Goal: Transaction & Acquisition: Purchase product/service

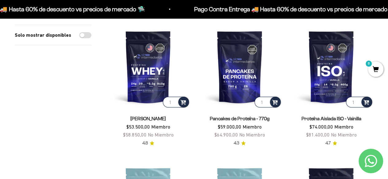
scroll to position [86, 0]
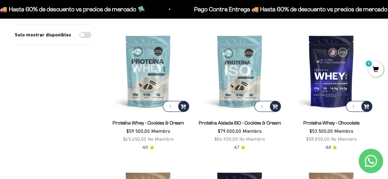
scroll to position [207, 0]
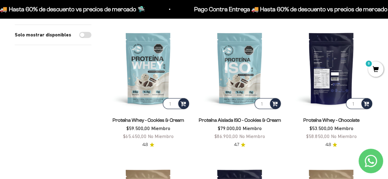
click at [327, 87] on img at bounding box center [331, 68] width 84 height 84
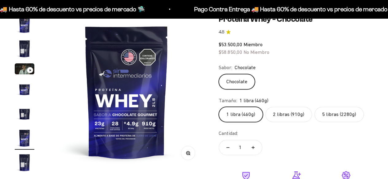
scroll to position [64, 0]
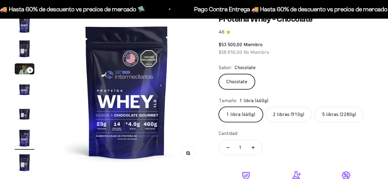
click at [331, 112] on label "5 libras (2280g)" at bounding box center [338, 114] width 49 height 15
click at [218, 107] on input "5 libras (2280g)" at bounding box center [218, 107] width 0 height 0
radio input "true"
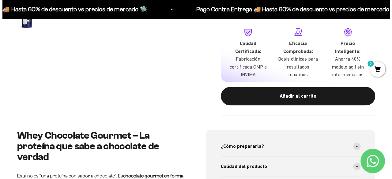
scroll to position [220, 0]
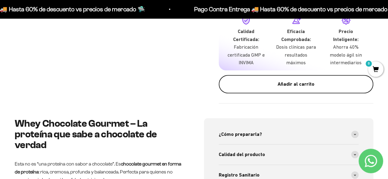
click at [268, 87] on div "Añadir al carrito" at bounding box center [296, 84] width 130 height 8
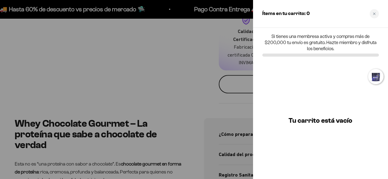
scroll to position [0, 482]
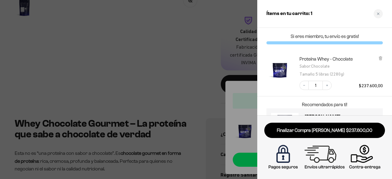
click at [195, 53] on div at bounding box center [196, 89] width 392 height 179
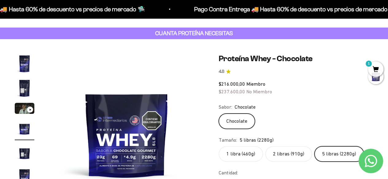
scroll to position [0, 0]
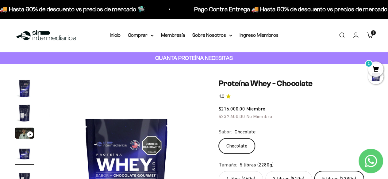
click at [355, 36] on link "Iniciar sesión" at bounding box center [355, 35] width 7 height 7
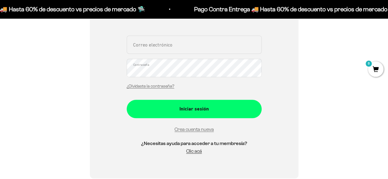
scroll to position [91, 0]
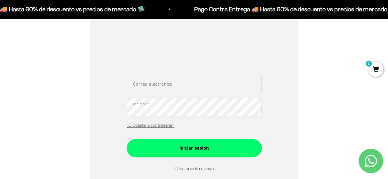
click at [162, 83] on input "Correo electrónico" at bounding box center [194, 84] width 135 height 18
type input "[EMAIL_ADDRESS][DOMAIN_NAME]"
click at [127, 139] on button "Iniciar sesión" at bounding box center [194, 148] width 135 height 18
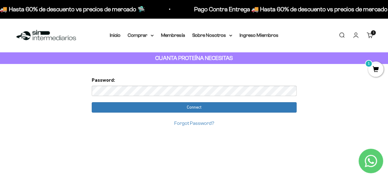
click at [92, 102] on input "Connect" at bounding box center [194, 107] width 205 height 10
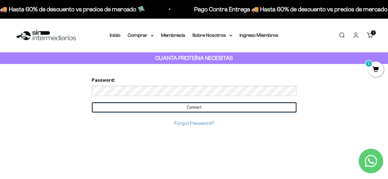
click at [152, 109] on input "Connect" at bounding box center [194, 107] width 205 height 10
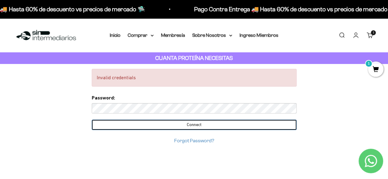
click at [153, 127] on input "Connect" at bounding box center [194, 125] width 205 height 10
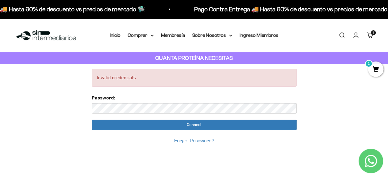
click at [141, 114] on form "Password: Connect Forgot Password?" at bounding box center [194, 119] width 205 height 51
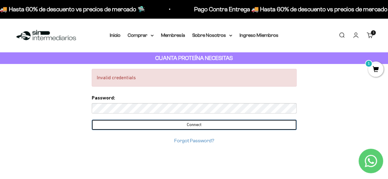
click at [153, 128] on input "Connect" at bounding box center [194, 125] width 205 height 10
click at [184, 121] on input "Connect" at bounding box center [194, 125] width 205 height 10
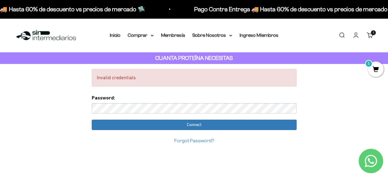
click at [353, 36] on link "Iniciar sesión" at bounding box center [355, 35] width 7 height 7
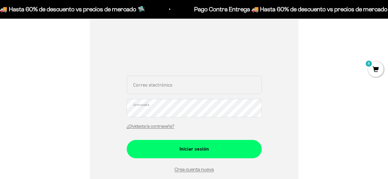
scroll to position [72, 0]
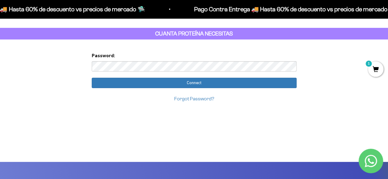
scroll to position [11, 0]
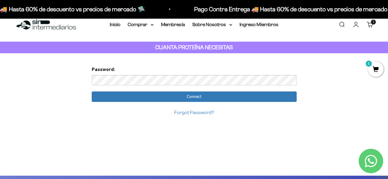
click at [190, 109] on div "Forgot Password?" at bounding box center [194, 113] width 205 height 8
click at [188, 110] on link "Forgot Password?" at bounding box center [194, 112] width 40 height 5
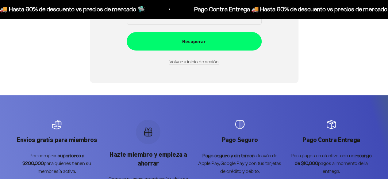
scroll to position [55, 0]
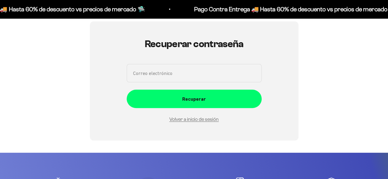
click at [166, 71] on input "Correo electrónico" at bounding box center [194, 73] width 135 height 18
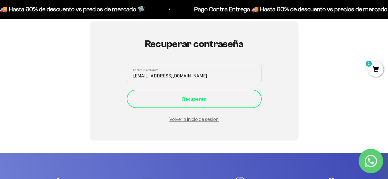
type input "[EMAIL_ADDRESS][DOMAIN_NAME]"
click at [189, 100] on div "Recuperar" at bounding box center [194, 99] width 110 height 8
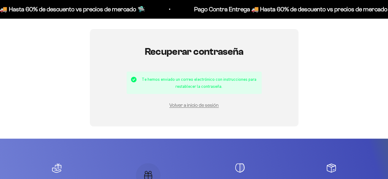
scroll to position [66, 0]
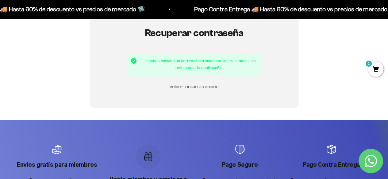
click at [183, 88] on link "Volver a inicio de sesión" at bounding box center [193, 86] width 49 height 5
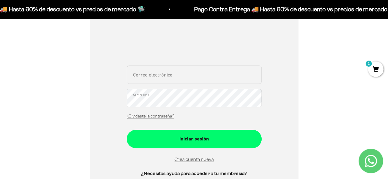
scroll to position [100, 0]
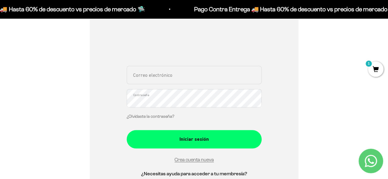
click at [153, 116] on link "¿Olvidaste la contraseña?" at bounding box center [150, 116] width 47 height 5
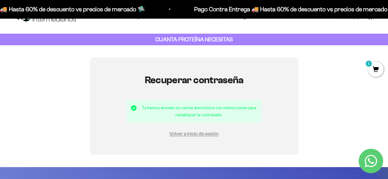
scroll to position [19, 0]
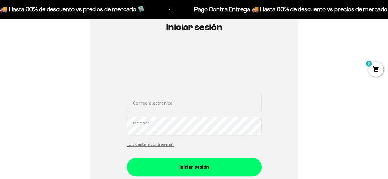
scroll to position [75, 0]
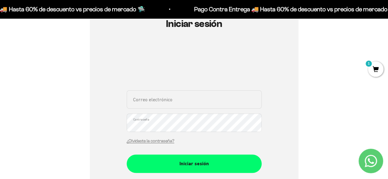
click at [193, 84] on div "Correo electrónico Contraseña ¿Olvidaste la contraseña? Iniciar sesión Crea cue…" at bounding box center [194, 130] width 135 height 172
click at [161, 141] on link "¿Olvidaste la contraseña?" at bounding box center [150, 141] width 47 height 5
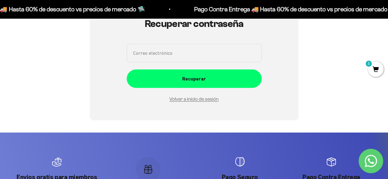
click at [167, 52] on input "Correo electrónico" at bounding box center [194, 53] width 135 height 18
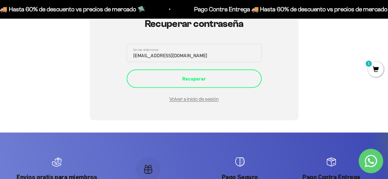
type input "sebnoller@gmail.com"
click at [190, 84] on button "Recuperar" at bounding box center [194, 79] width 135 height 18
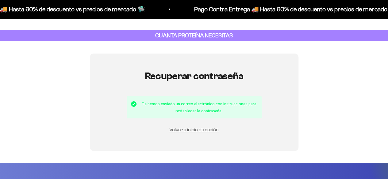
scroll to position [58, 0]
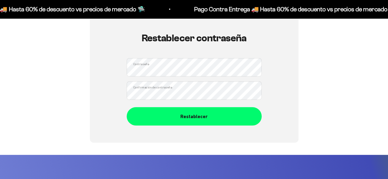
scroll to position [61, 0]
click at [108, 75] on div "Restablecer contraseña Contraseña Confirmación de contraseña Restablecer" at bounding box center [194, 79] width 208 height 127
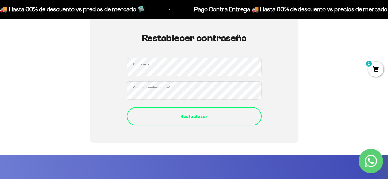
click at [176, 112] on button "Restablecer" at bounding box center [194, 116] width 135 height 18
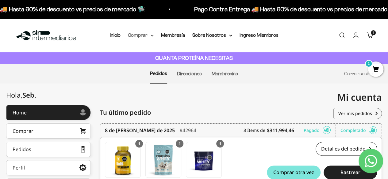
click at [146, 36] on summary "Comprar" at bounding box center [141, 35] width 26 height 8
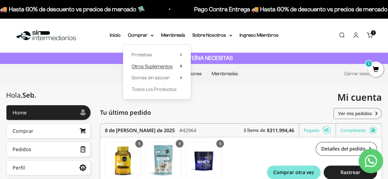
click at [158, 69] on span "Otros Suplementos" at bounding box center [151, 67] width 41 height 8
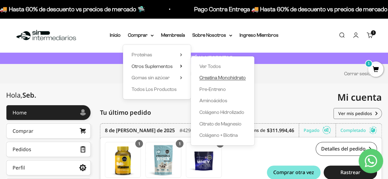
click at [217, 80] on span "Creatina Monohidrato" at bounding box center [222, 77] width 46 height 5
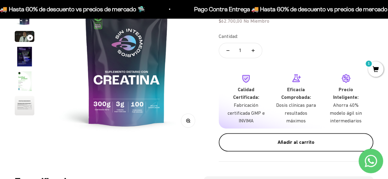
click at [257, 142] on div "Añadir al carrito" at bounding box center [296, 143] width 130 height 8
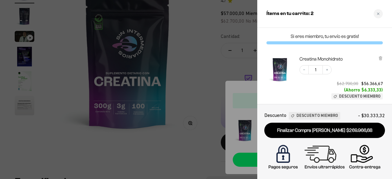
click at [215, 48] on div at bounding box center [196, 89] width 392 height 179
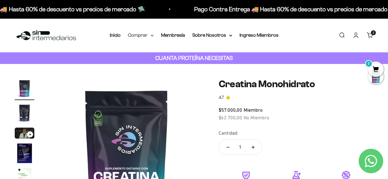
click at [138, 35] on summary "Comprar" at bounding box center [141, 35] width 26 height 8
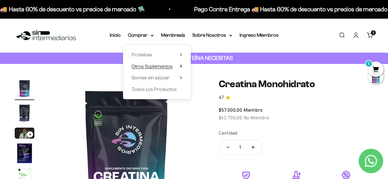
click at [153, 65] on span "Otros Suplementos" at bounding box center [151, 66] width 41 height 5
click at [154, 77] on span "Gomas sin azúcar" at bounding box center [150, 77] width 38 height 5
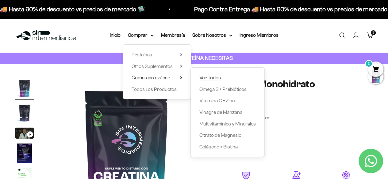
click at [212, 78] on span "Ver Todos" at bounding box center [209, 77] width 21 height 5
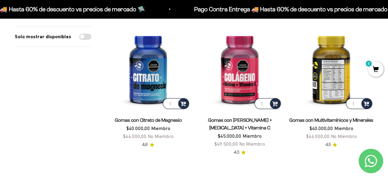
scroll to position [70, 0]
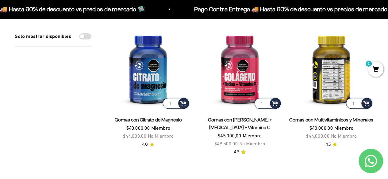
click at [322, 90] on img at bounding box center [331, 68] width 84 height 84
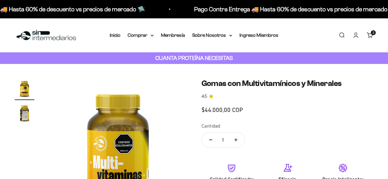
scroll to position [77, 0]
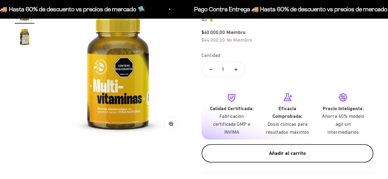
click at [251, 151] on div "Añadir al carrito" at bounding box center [287, 154] width 147 height 8
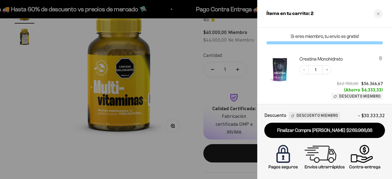
scroll to position [0, 0]
click at [203, 66] on div at bounding box center [196, 89] width 392 height 179
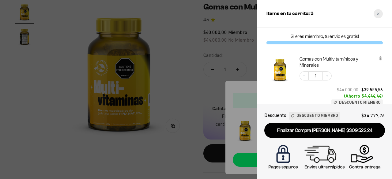
click at [380, 12] on div "Close cart" at bounding box center [378, 13] width 9 height 9
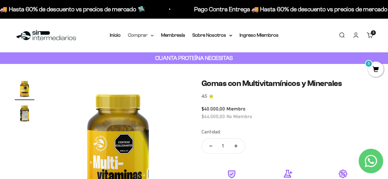
click at [150, 38] on summary "Comprar" at bounding box center [141, 35] width 26 height 8
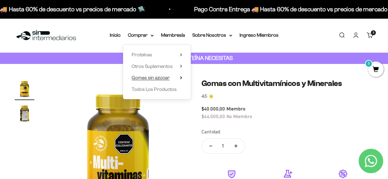
click at [147, 77] on span "Gomas sin azúcar" at bounding box center [150, 77] width 38 height 5
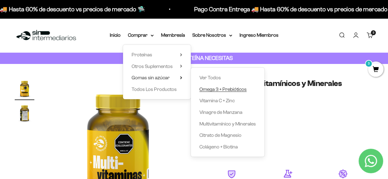
click at [225, 90] on span "Omega 3 + Prebióticos" at bounding box center [222, 89] width 47 height 5
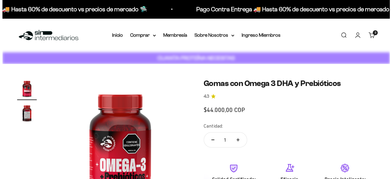
scroll to position [71, 0]
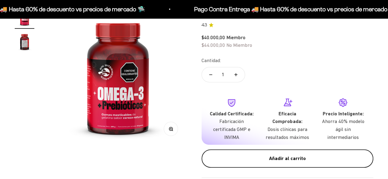
click at [271, 153] on button "Añadir al carrito" at bounding box center [287, 159] width 172 height 18
